Goal: Task Accomplishment & Management: Manage account settings

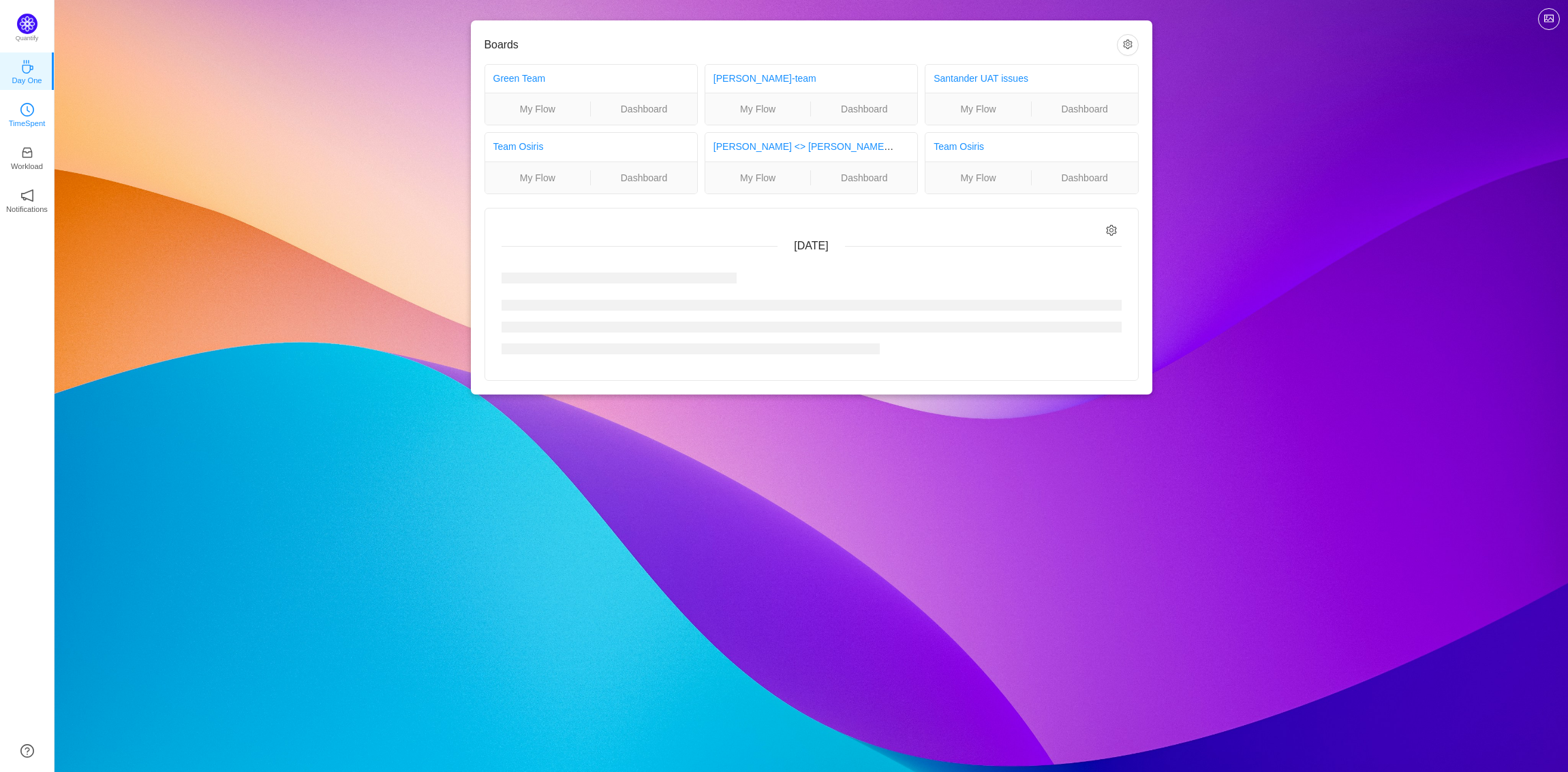
click at [29, 121] on p "TimeSpent" at bounding box center [27, 123] width 37 height 12
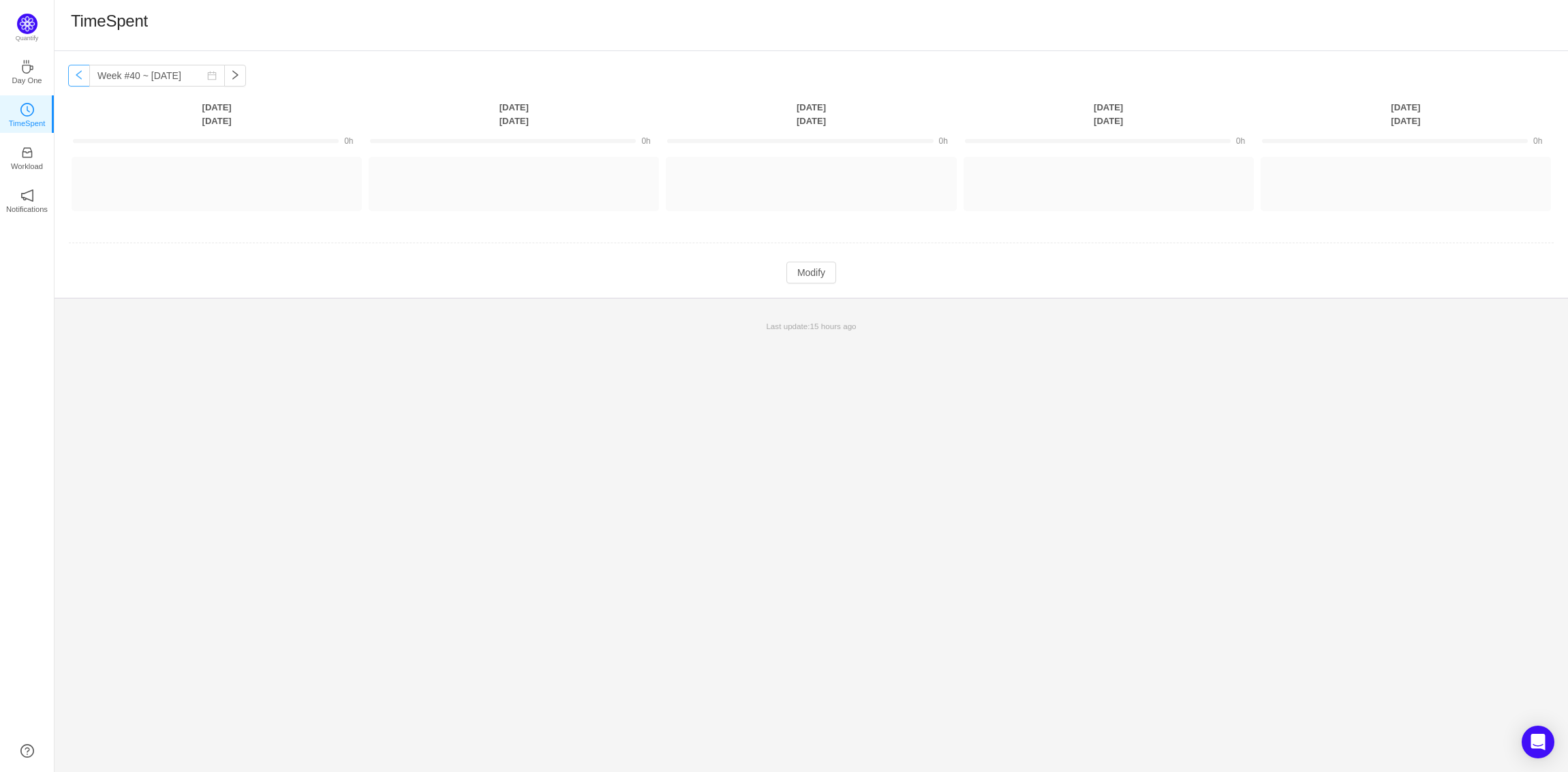
click at [74, 79] on button "button" at bounding box center [79, 75] width 22 height 22
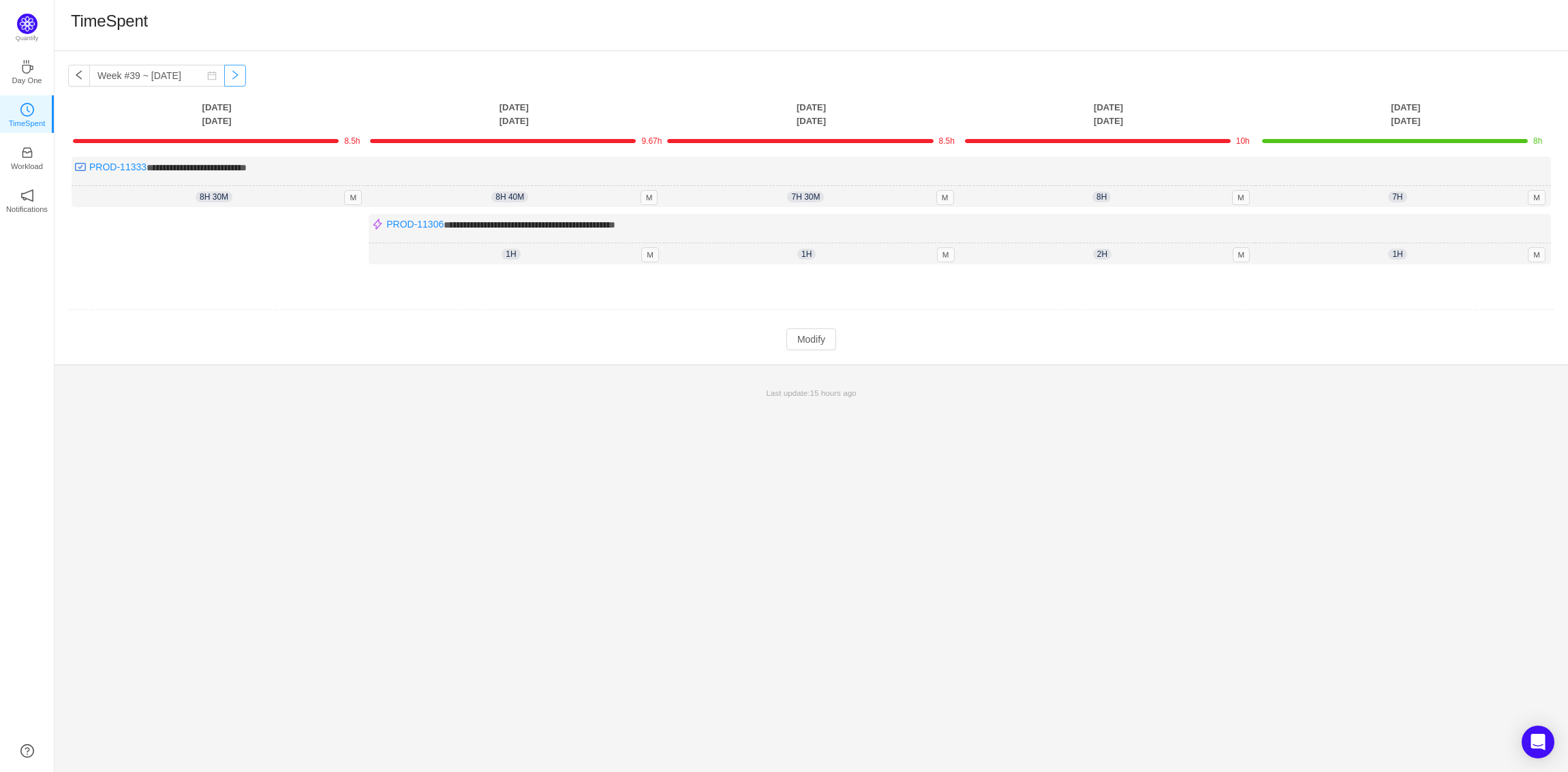
click at [227, 78] on button "button" at bounding box center [235, 75] width 22 height 22
type input "Week #40 ~ [DATE]"
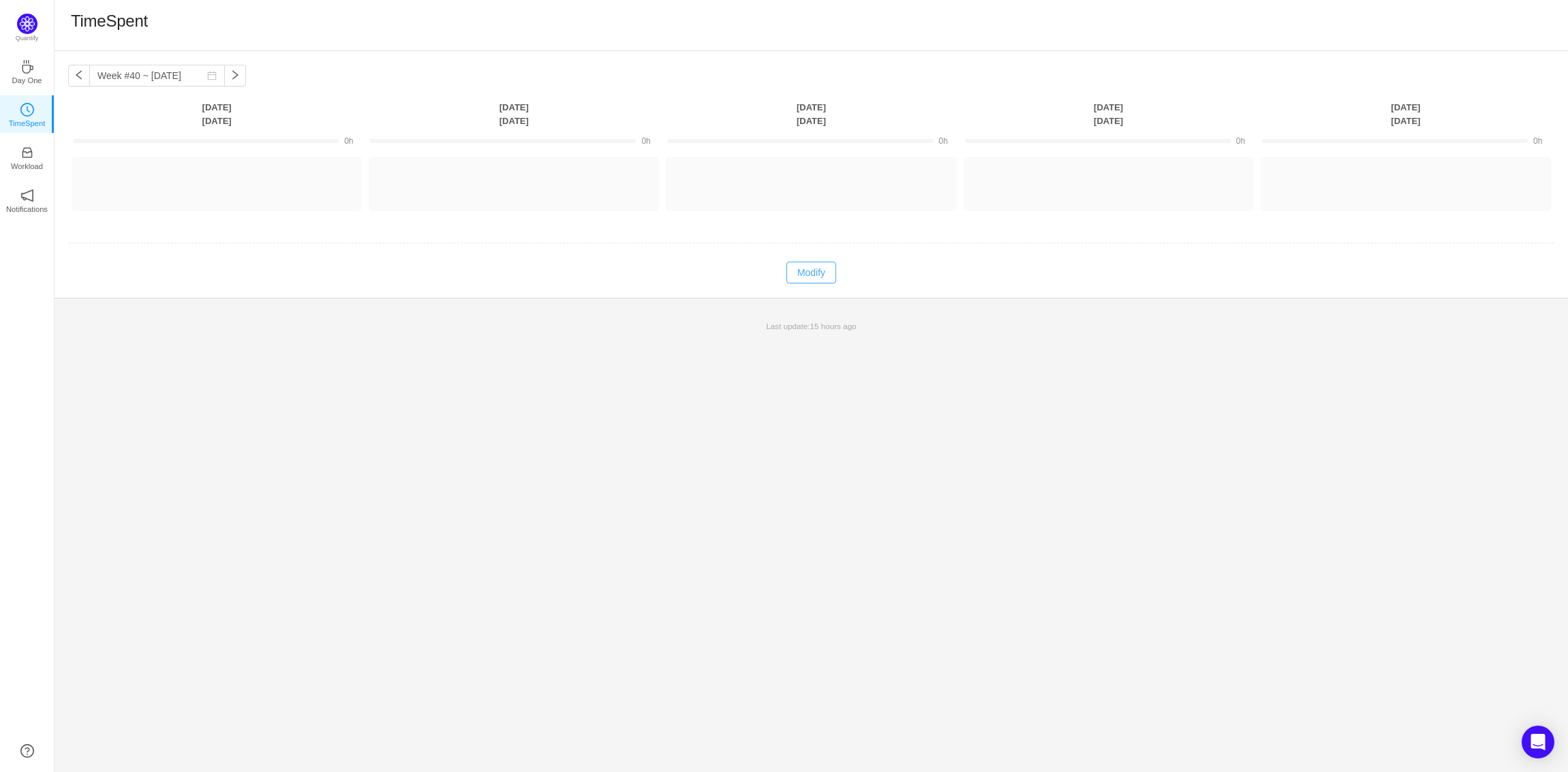
click at [822, 273] on button "Modify" at bounding box center [811, 272] width 50 height 22
click at [222, 179] on button "Log Time" at bounding box center [206, 177] width 76 height 22
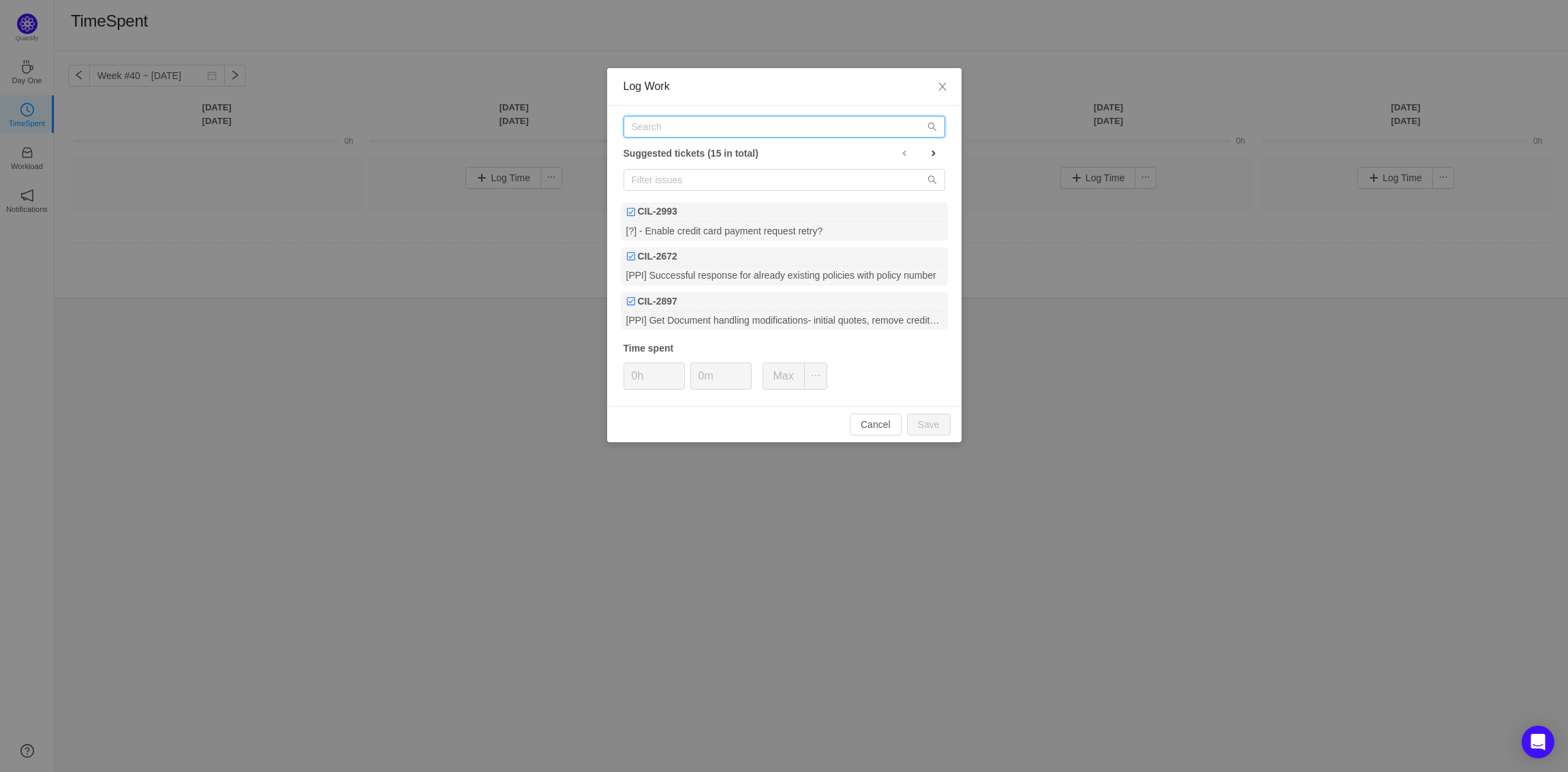
click at [697, 134] on input "text" at bounding box center [784, 126] width 322 height 22
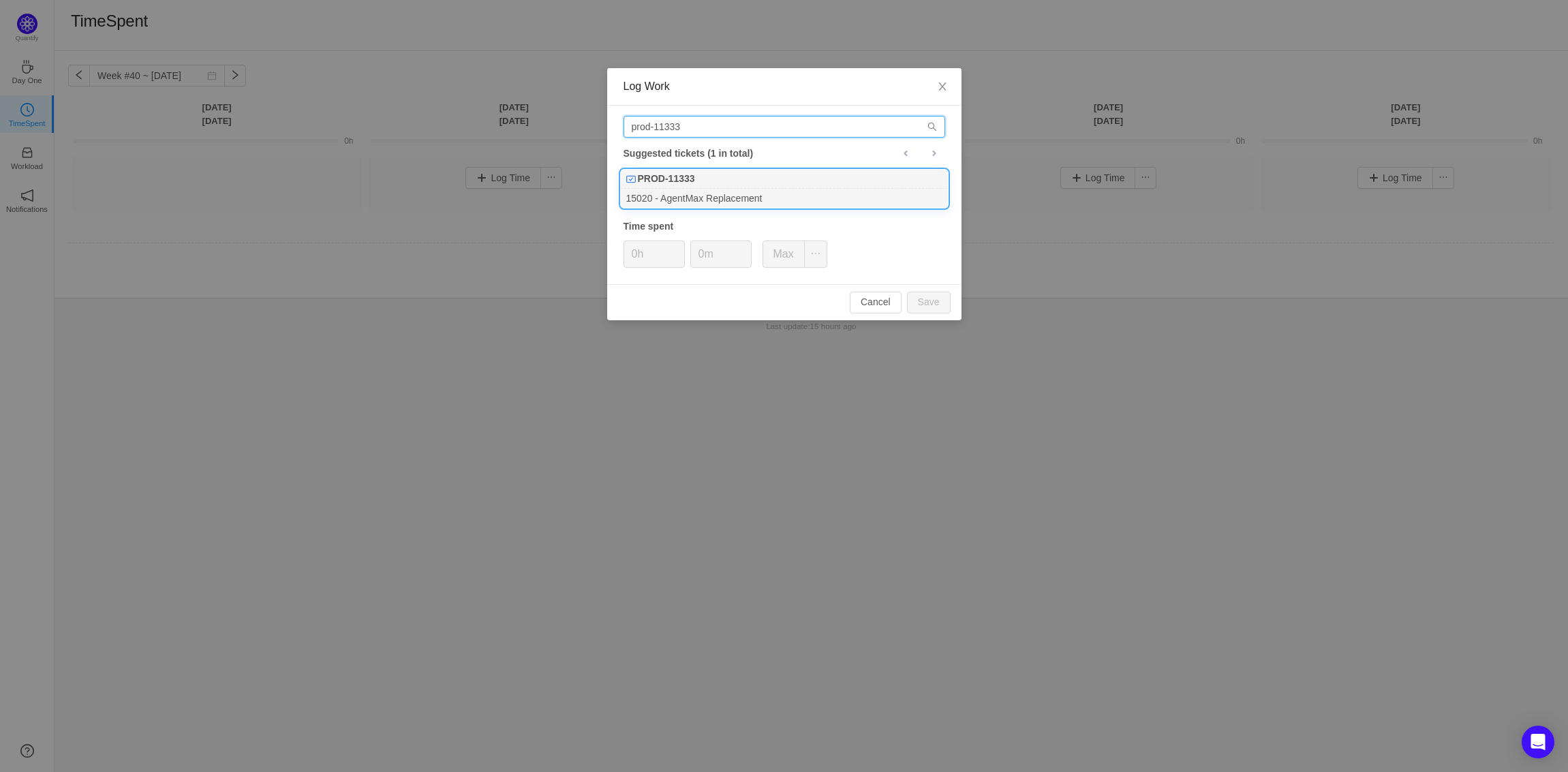
type input "prod-11333"
click at [735, 195] on div "15020 - AgentMax Replacement" at bounding box center [784, 198] width 327 height 18
click at [679, 250] on icon "icon: up" at bounding box center [677, 250] width 5 height 5
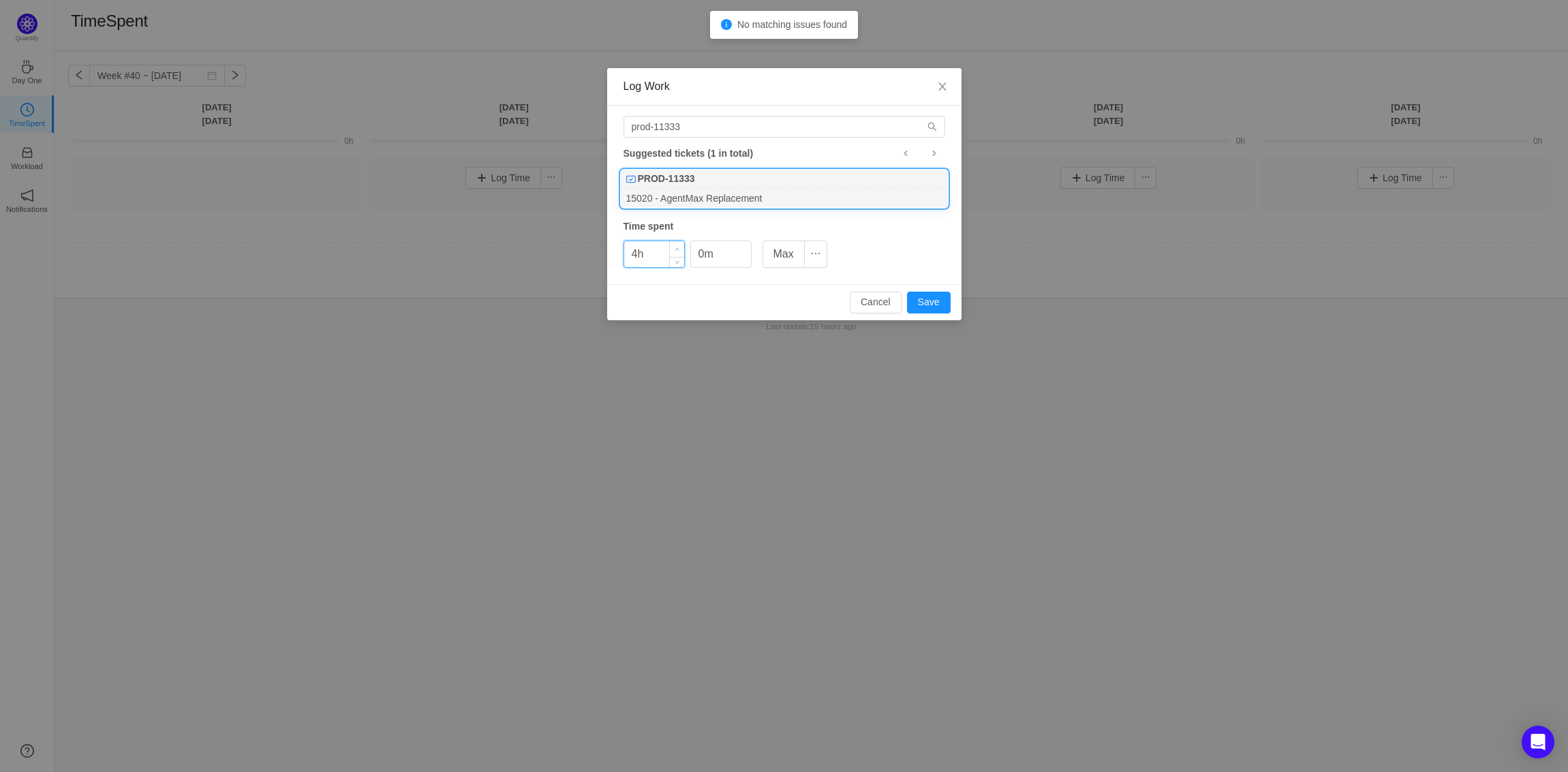
click at [679, 250] on icon "icon: up" at bounding box center [677, 250] width 5 height 5
click at [915, 301] on button "Save" at bounding box center [929, 302] width 44 height 22
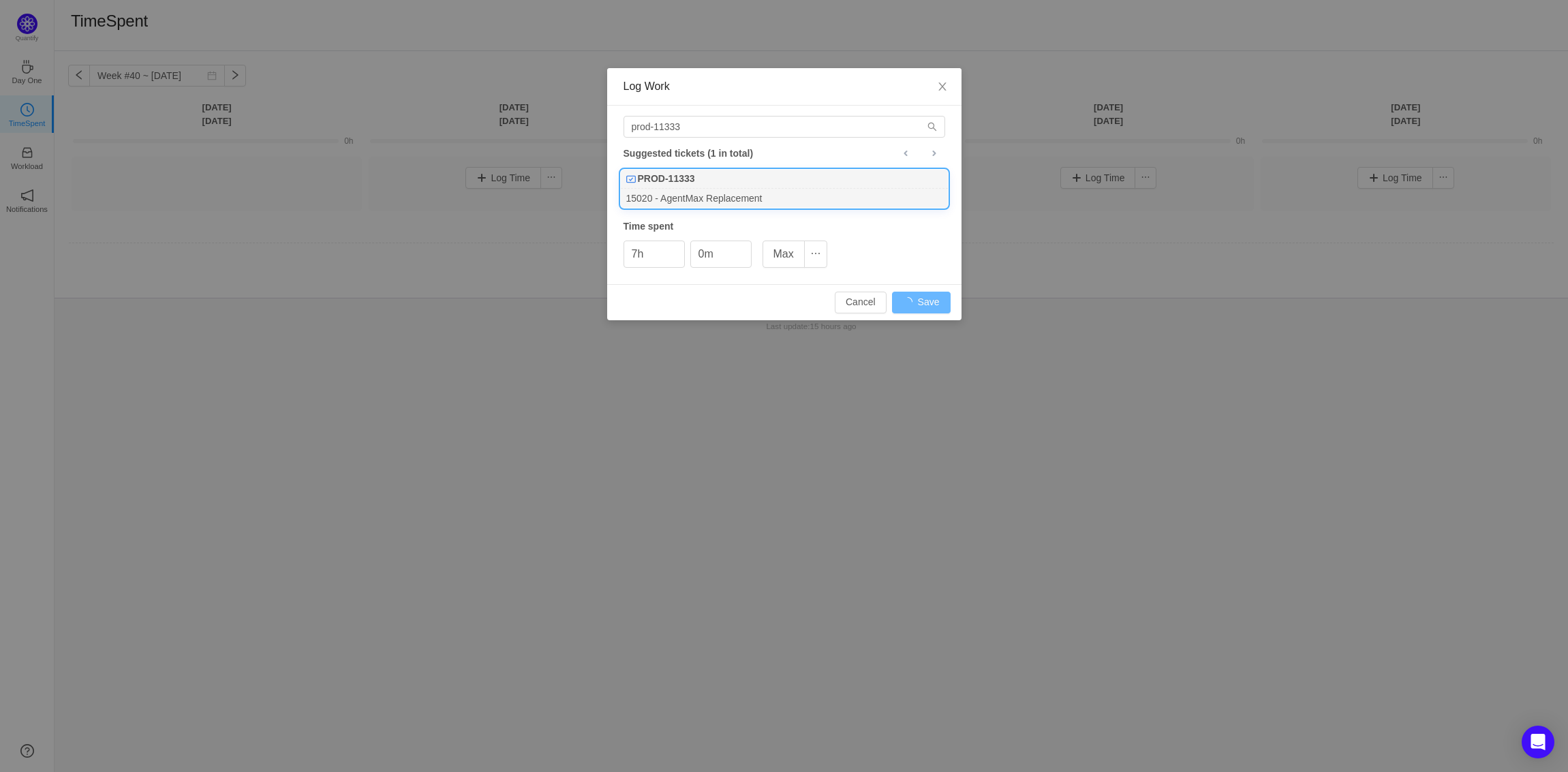
type input "0h"
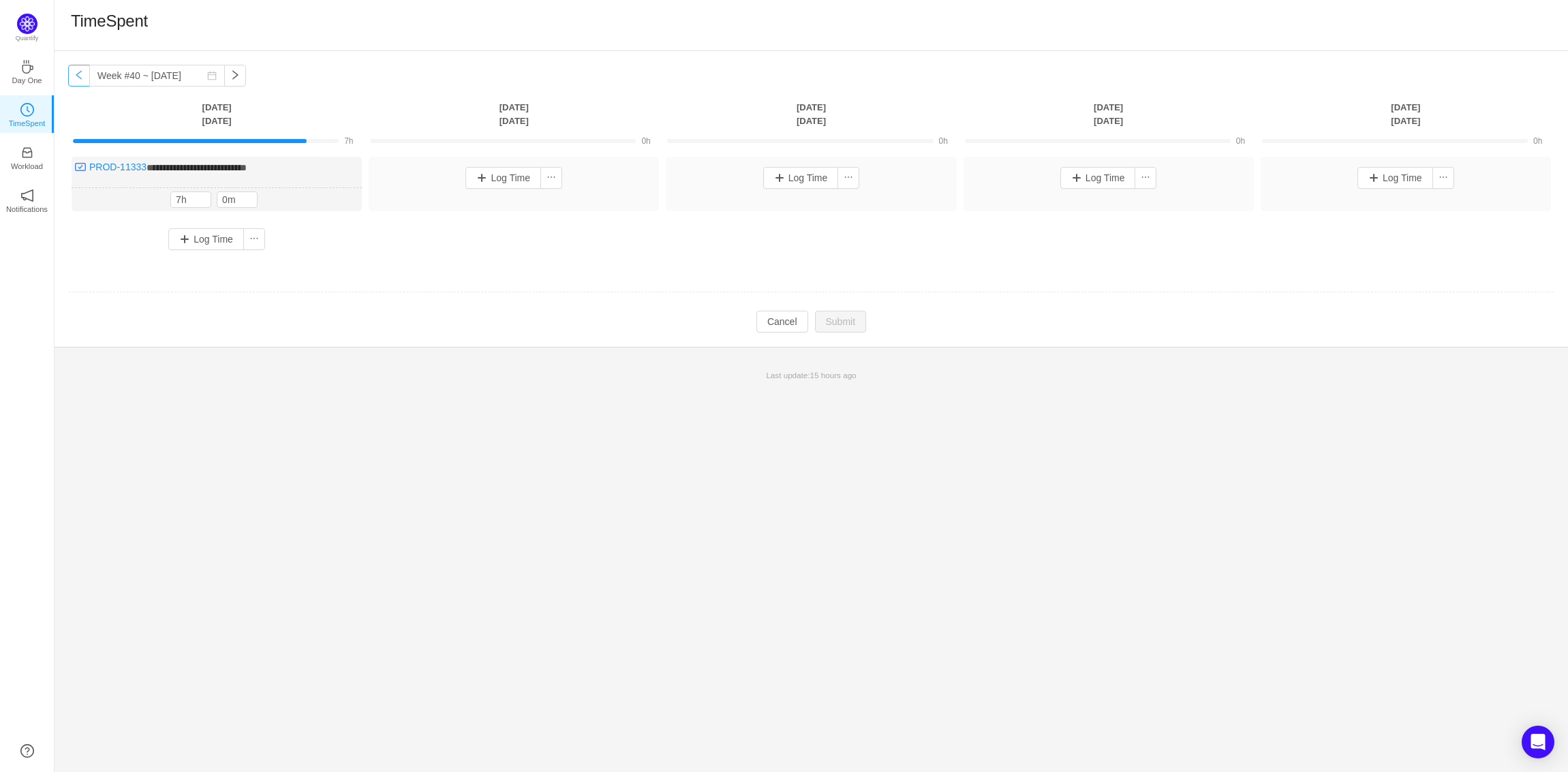
click at [73, 75] on button "button" at bounding box center [79, 75] width 22 height 22
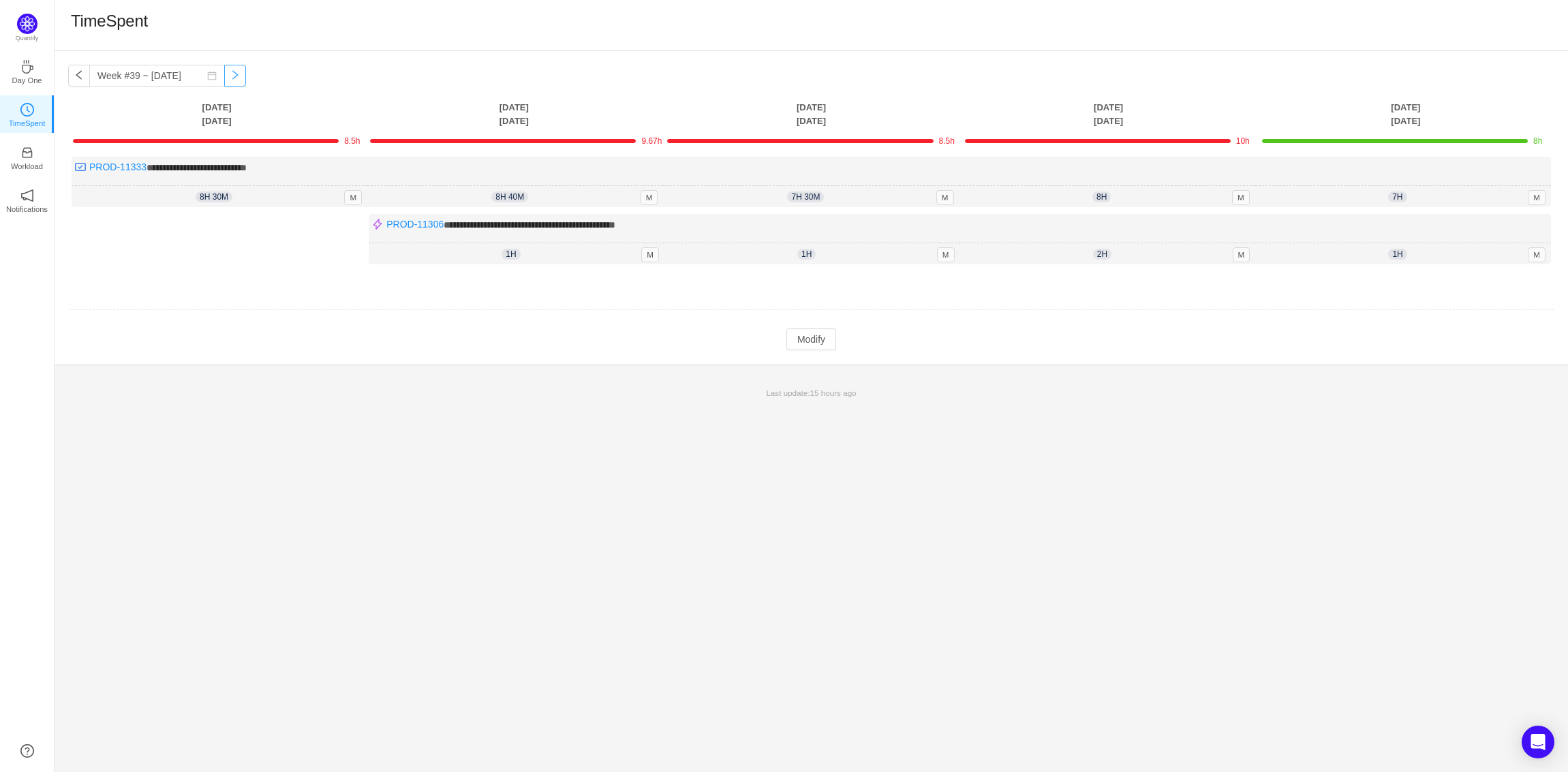
click at [226, 74] on button "button" at bounding box center [235, 75] width 22 height 22
type input "Week #40 ~ [DATE]"
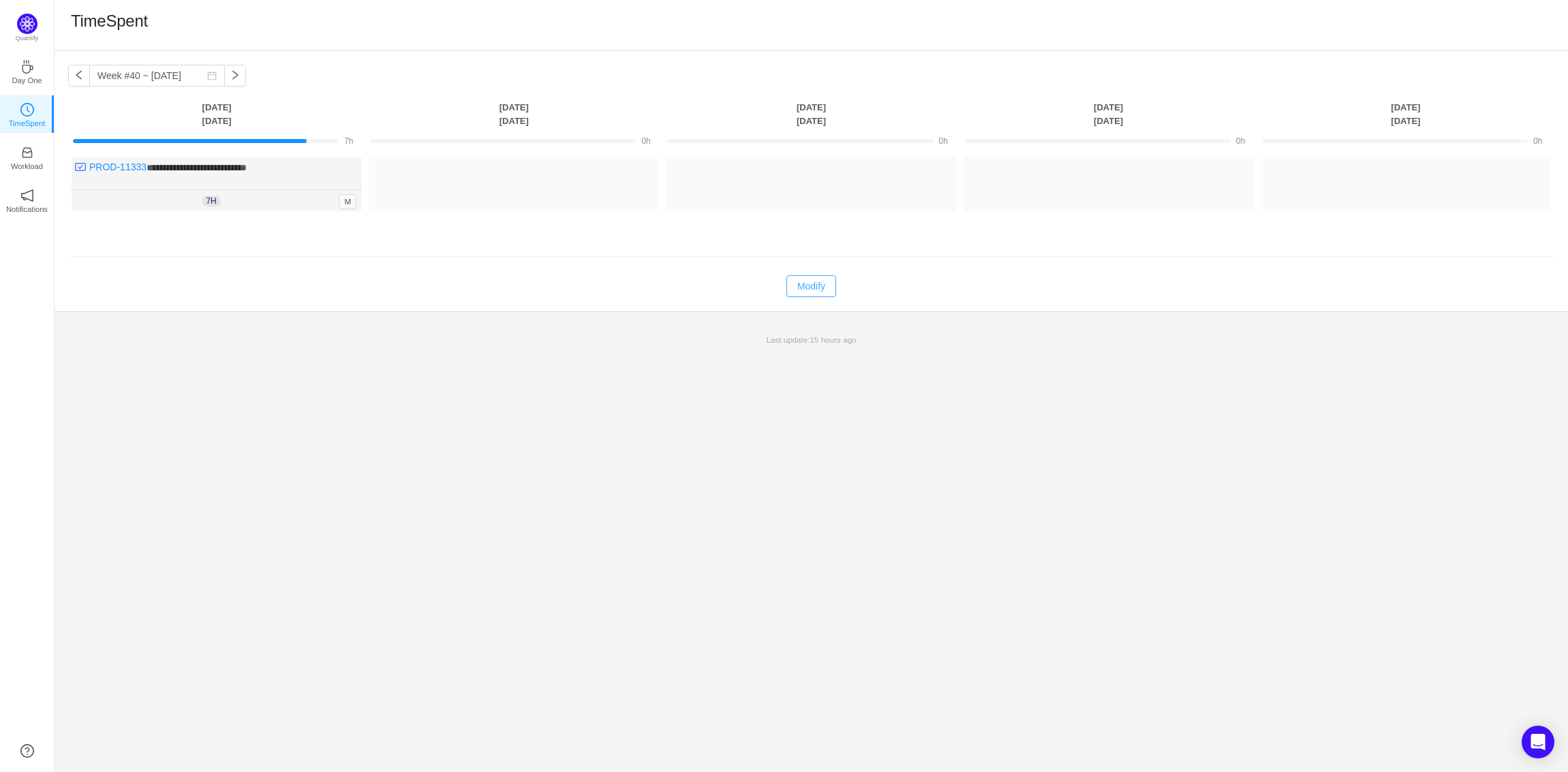
click at [812, 279] on button "Modify" at bounding box center [811, 286] width 50 height 22
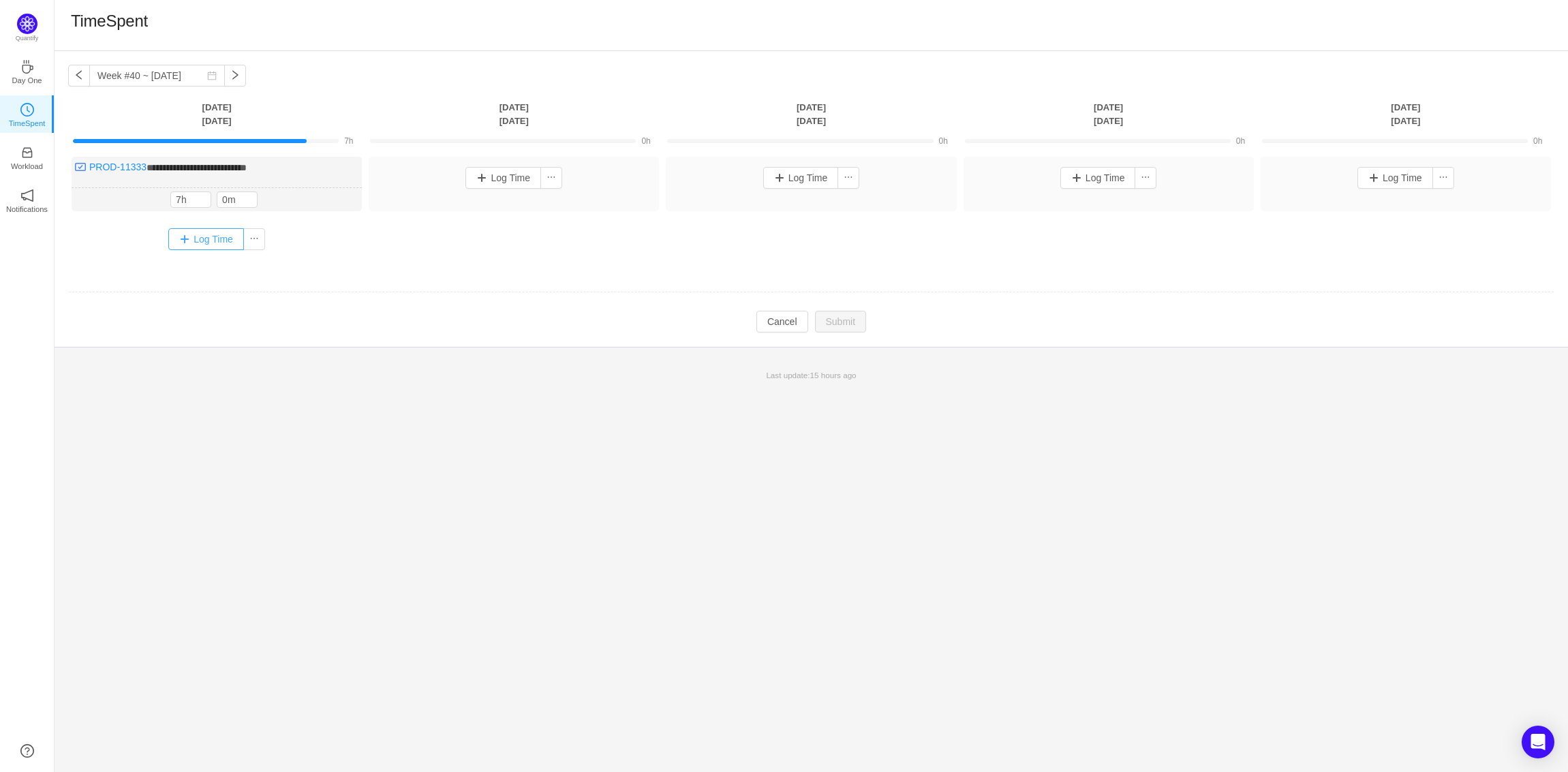
click at [208, 238] on button "Log Time" at bounding box center [206, 239] width 76 height 22
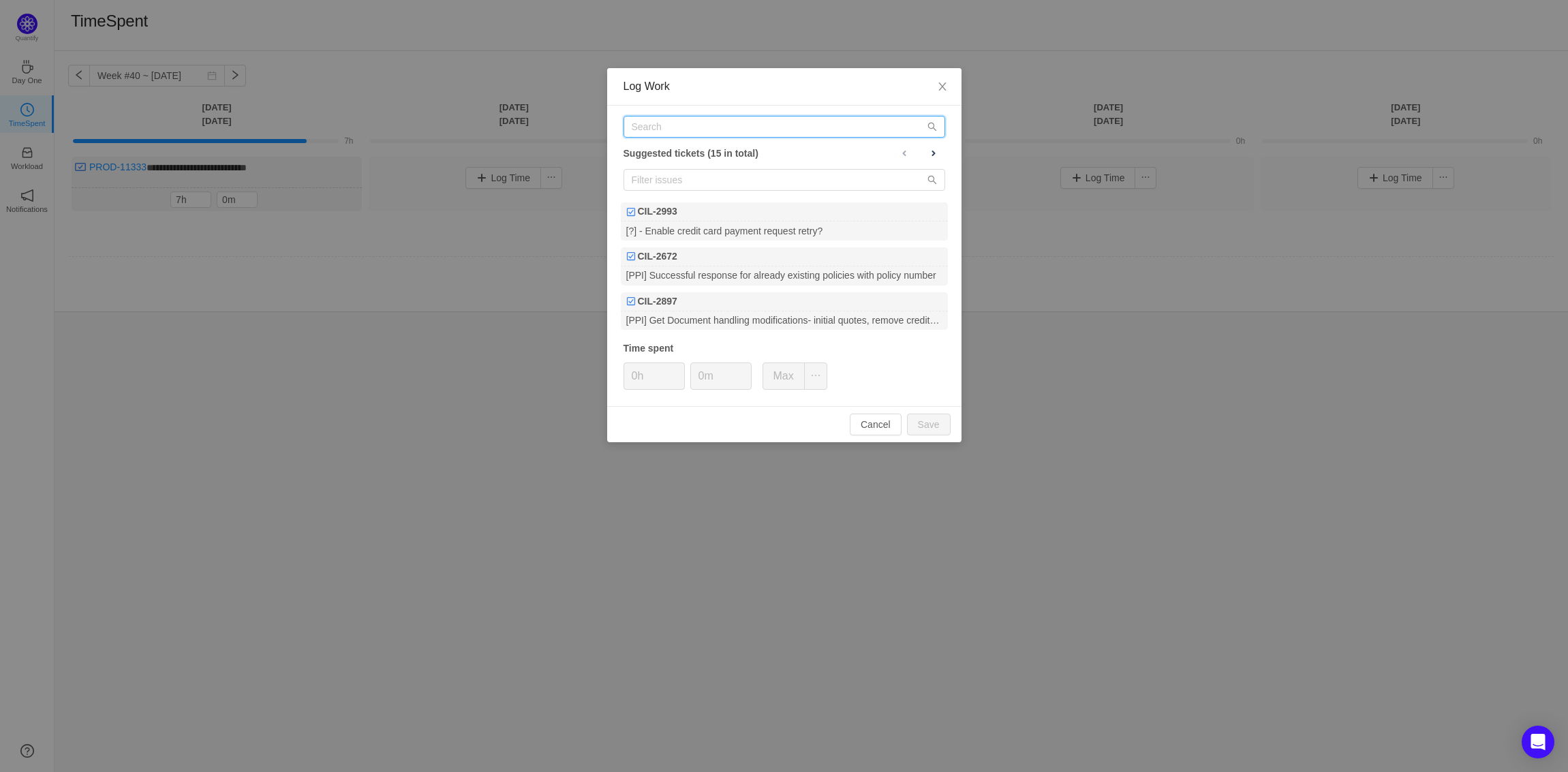
click at [714, 122] on input "text" at bounding box center [784, 126] width 322 height 22
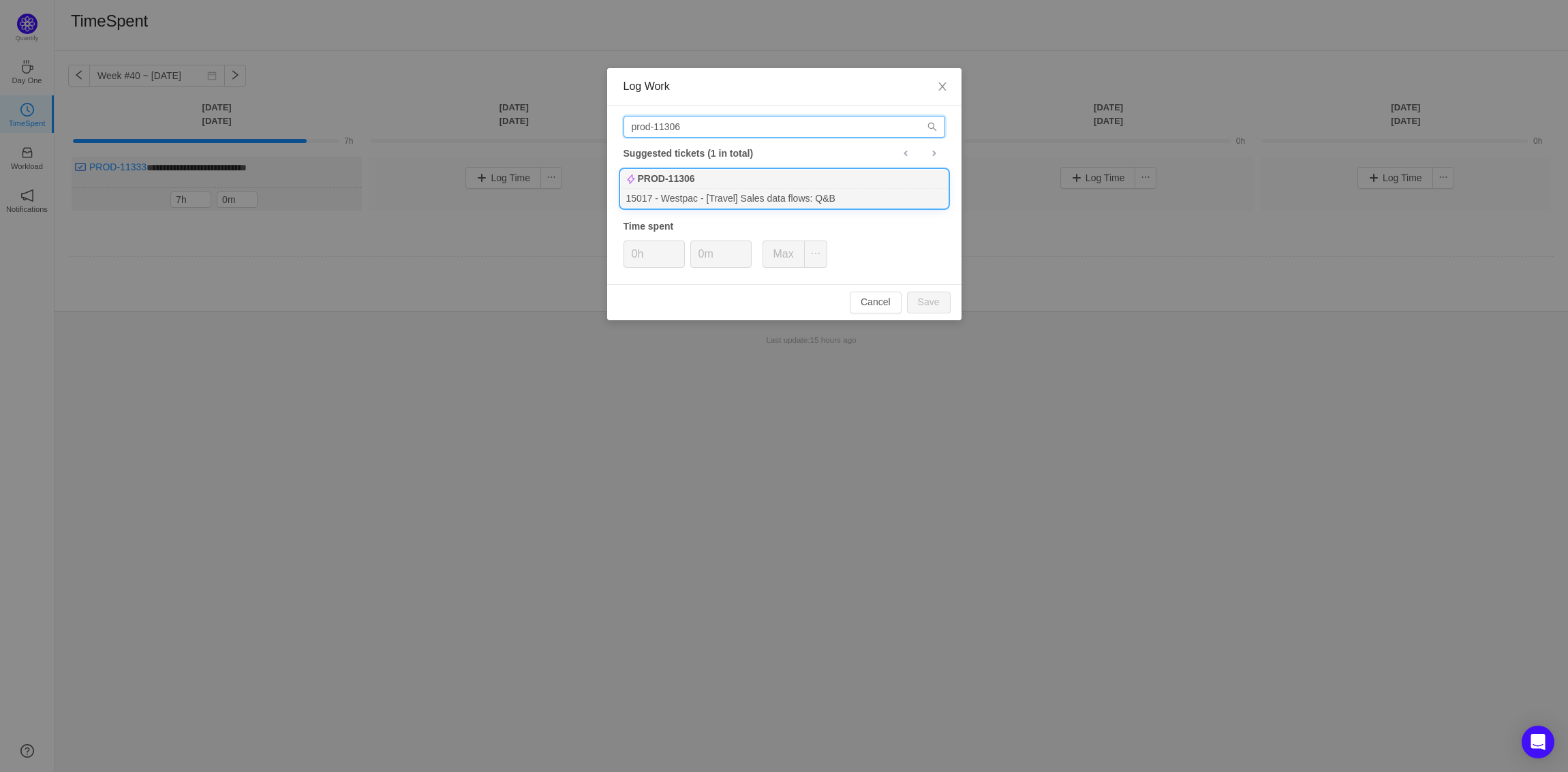
type input "prod-11306"
click at [725, 188] on div "PROD-11306" at bounding box center [784, 179] width 327 height 19
click at [678, 248] on icon "icon: up" at bounding box center [677, 250] width 5 height 5
click at [928, 313] on button "Save" at bounding box center [929, 302] width 44 height 22
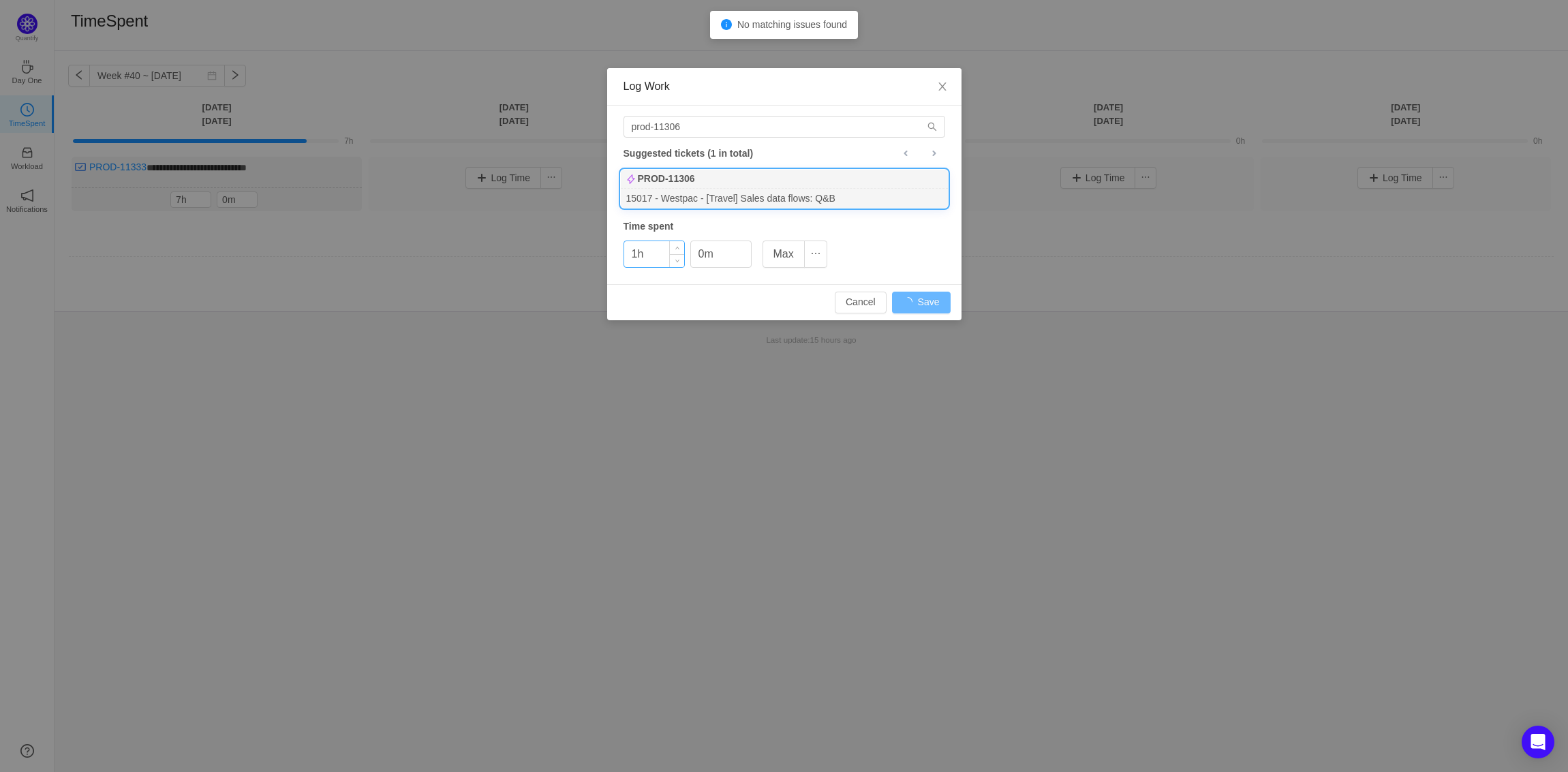
type input "0h"
